Goal: Task Accomplishment & Management: Manage account settings

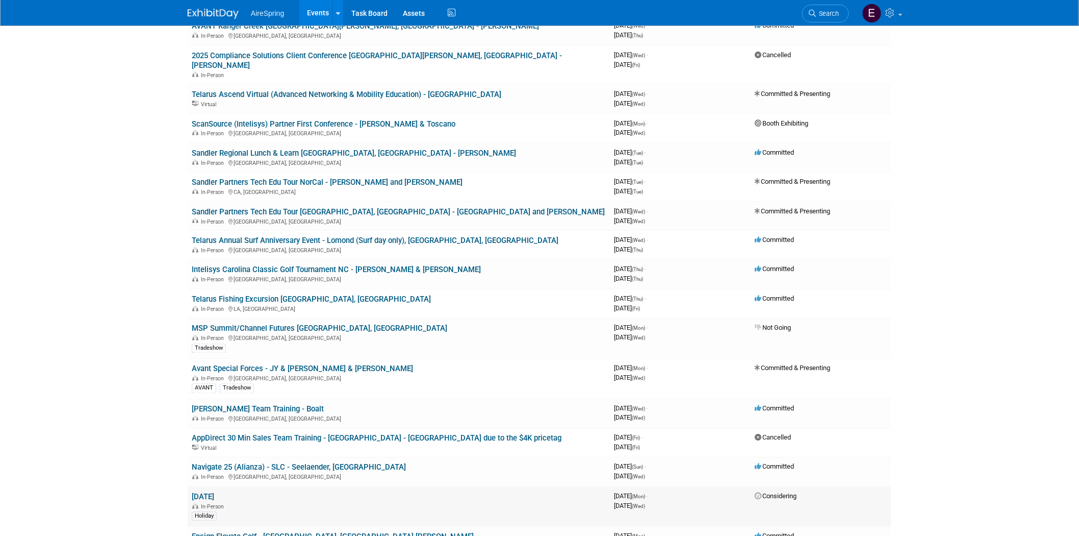
scroll to position [680, 0]
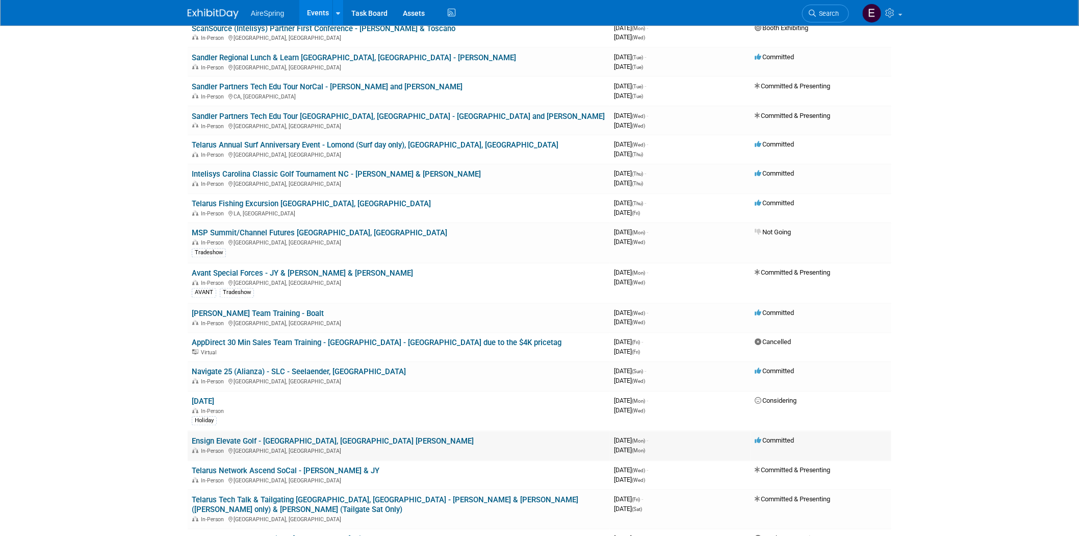
click at [303, 437] on link "Ensign Elevate Golf - [GEOGRAPHIC_DATA], [GEOGRAPHIC_DATA] [PERSON_NAME]" at bounding box center [333, 441] width 282 height 9
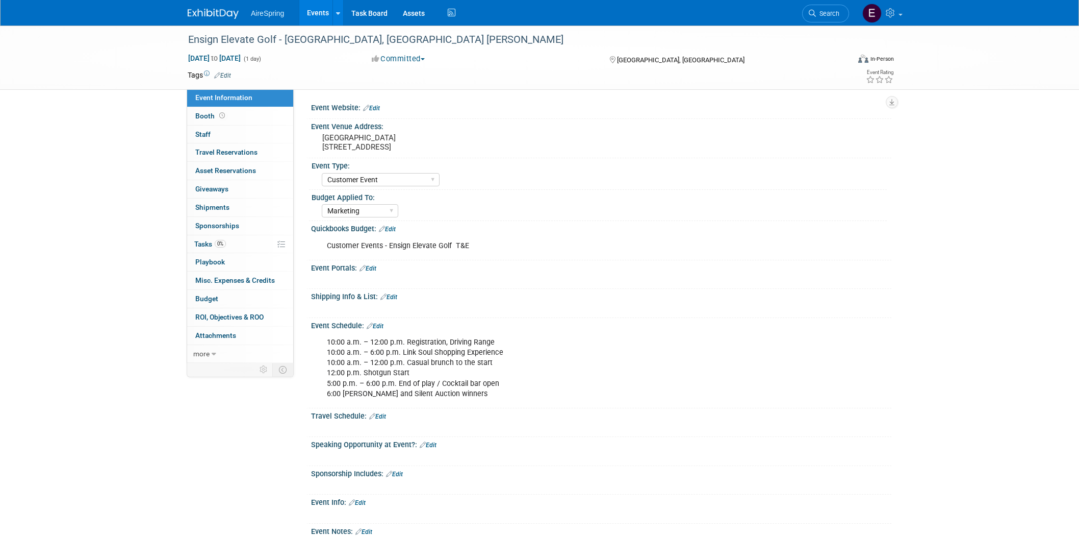
select select "Customer Event"
select select "Marketing"
drag, startPoint x: 188, startPoint y: 36, endPoint x: 381, endPoint y: 38, distance: 193.3
click at [381, 38] on div "Ensign Elevate Golf - [GEOGRAPHIC_DATA], [GEOGRAPHIC_DATA] [PERSON_NAME]" at bounding box center [509, 40] width 649 height 18
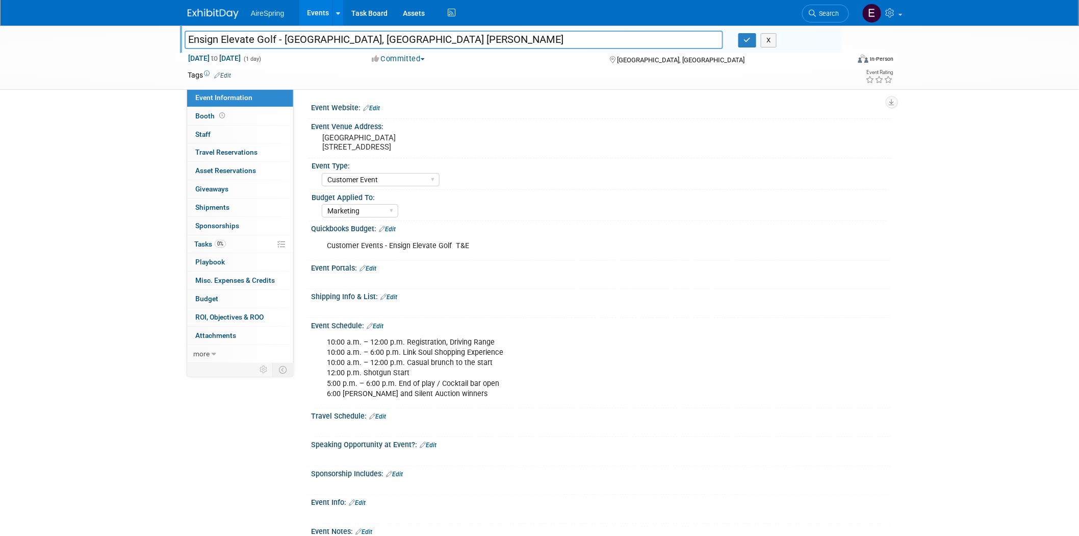
drag, startPoint x: 186, startPoint y: 37, endPoint x: 375, endPoint y: 37, distance: 189.2
click at [375, 37] on input "Ensign Elevate Golf - [GEOGRAPHIC_DATA], [GEOGRAPHIC_DATA] [PERSON_NAME]" at bounding box center [454, 40] width 539 height 18
click at [108, 63] on div "Ensign Elevate Golf - [GEOGRAPHIC_DATA], [GEOGRAPHIC_DATA] [PERSON_NAME] Ensign…" at bounding box center [539, 58] width 1079 height 64
drag, startPoint x: 187, startPoint y: 37, endPoint x: 379, endPoint y: 37, distance: 191.8
click at [379, 37] on input "Ensign Elevate Golf - [GEOGRAPHIC_DATA], [GEOGRAPHIC_DATA] [PERSON_NAME]" at bounding box center [454, 40] width 539 height 18
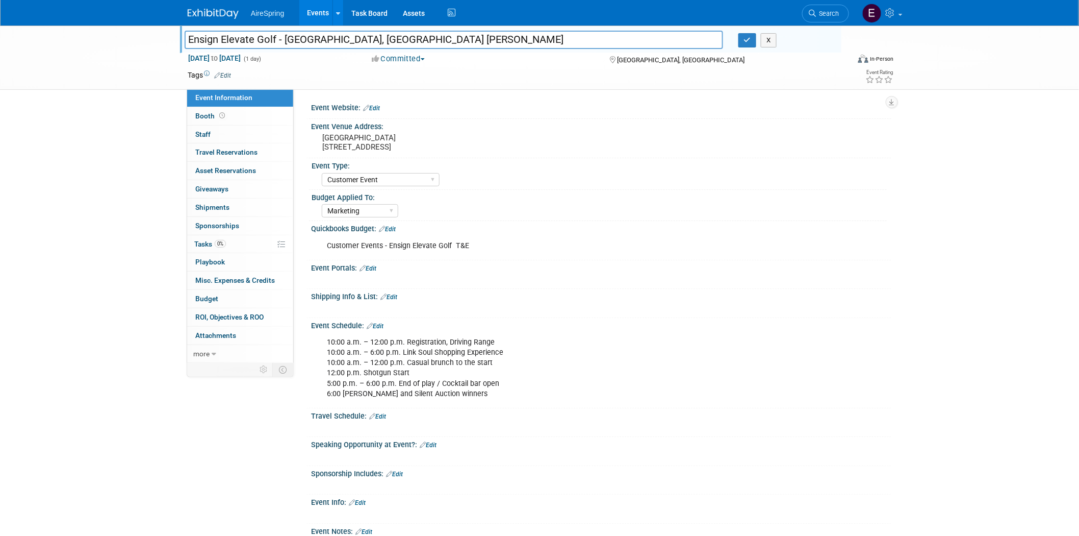
click at [501, 117] on div "Event Website: Edit" at bounding box center [599, 109] width 585 height 19
drag, startPoint x: 320, startPoint y: 137, endPoint x: 435, endPoint y: 144, distance: 115.5
click at [435, 144] on div "[GEOGRAPHIC_DATA] [STREET_ADDRESS]" at bounding box center [432, 142] width 226 height 23
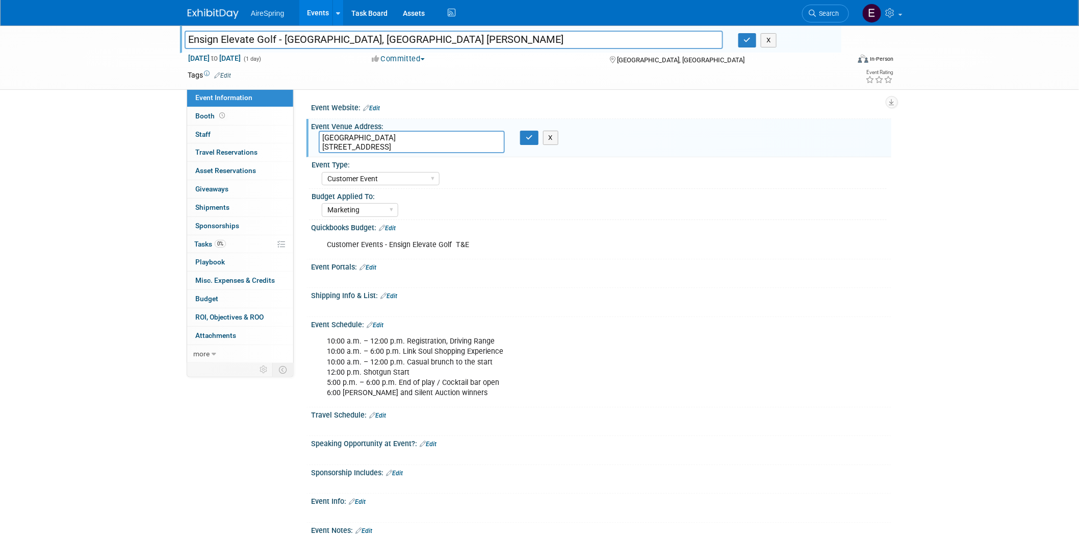
drag, startPoint x: 322, startPoint y: 136, endPoint x: 444, endPoint y: 144, distance: 122.2
click at [444, 144] on textarea "[GEOGRAPHIC_DATA] [STREET_ADDRESS]" at bounding box center [412, 142] width 186 height 22
